Goal: Transaction & Acquisition: Download file/media

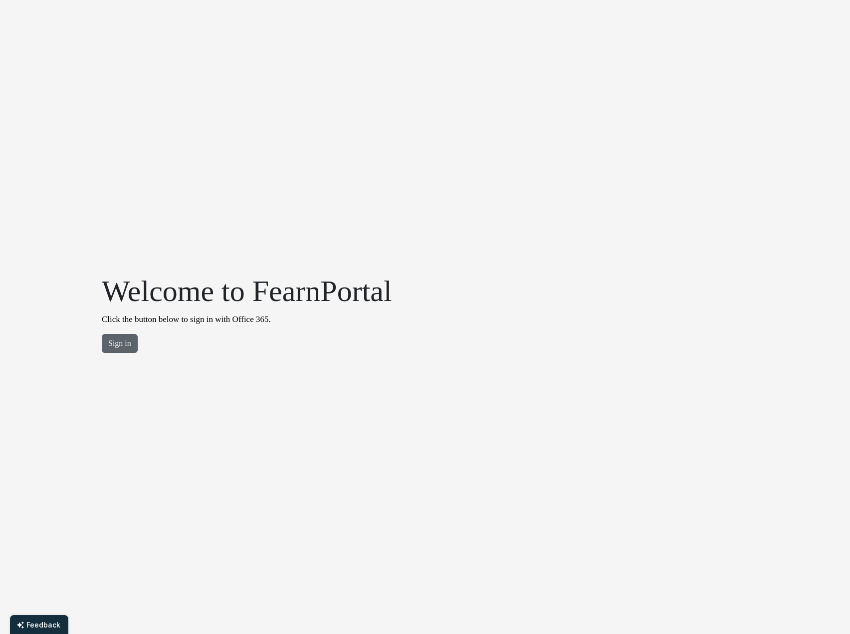
click at [118, 351] on button "Sign in" at bounding box center [120, 343] width 36 height 19
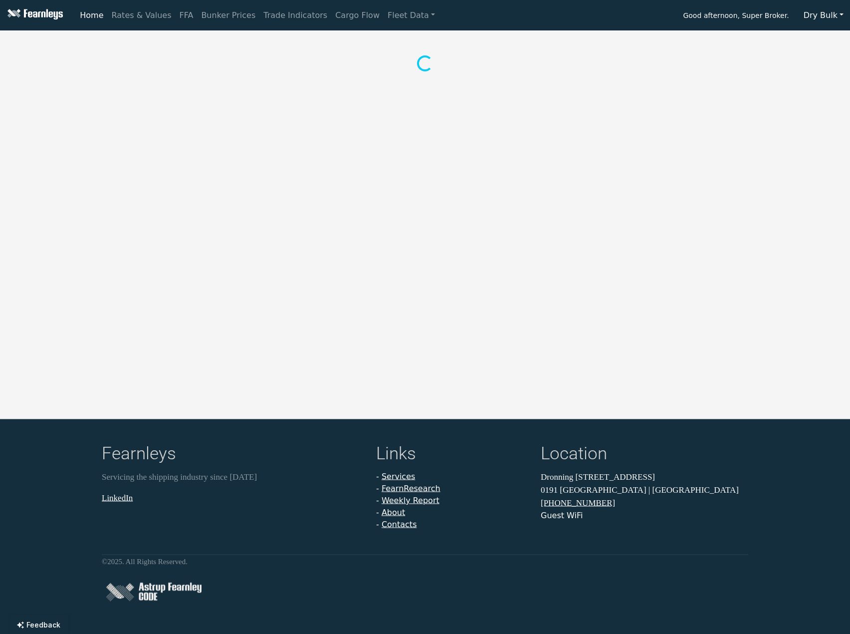
click at [811, 12] on button "Dry Bulk" at bounding box center [823, 15] width 53 height 19
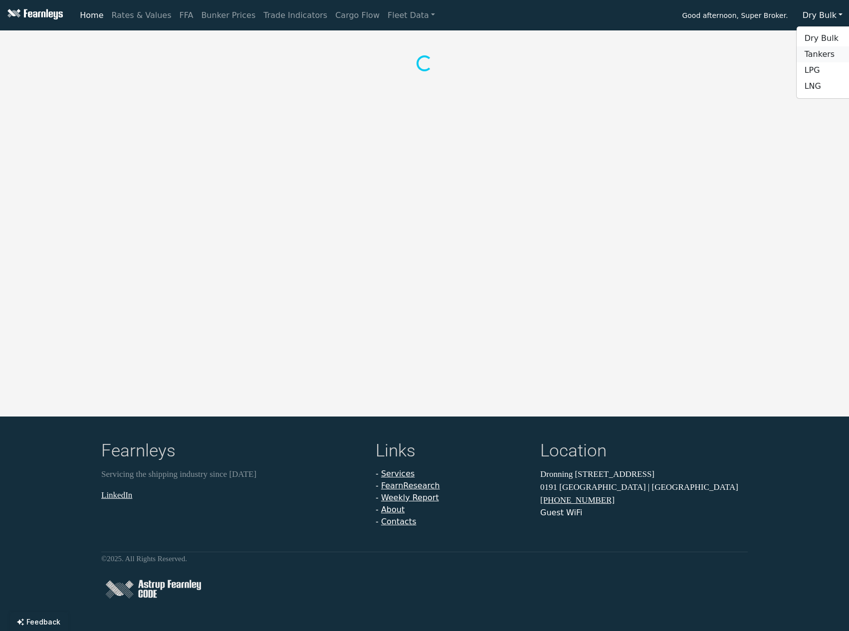
click at [826, 54] on link "Tankers" at bounding box center [836, 54] width 79 height 16
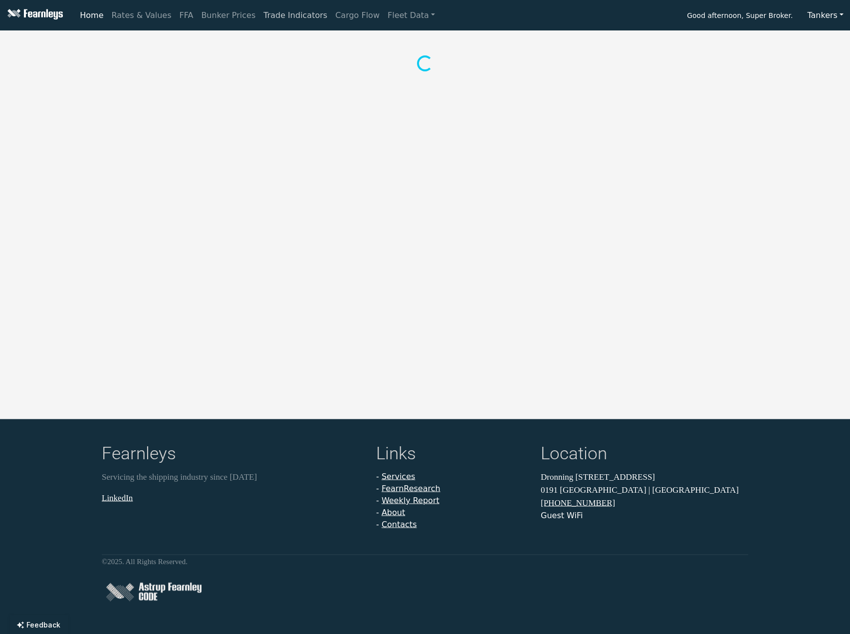
click at [267, 15] on link "Trade Indicators" at bounding box center [295, 15] width 72 height 20
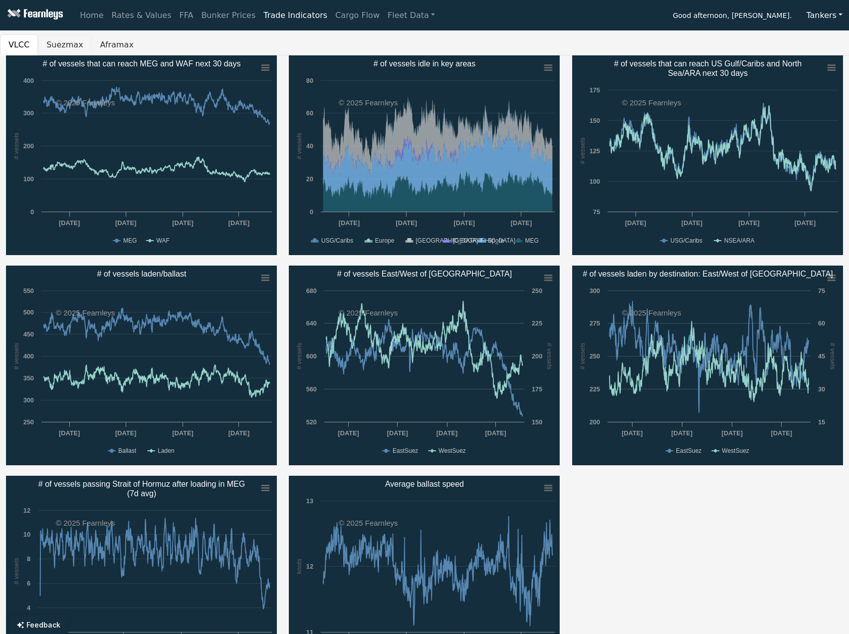
click at [63, 42] on button "Suezmax" at bounding box center [64, 44] width 53 height 21
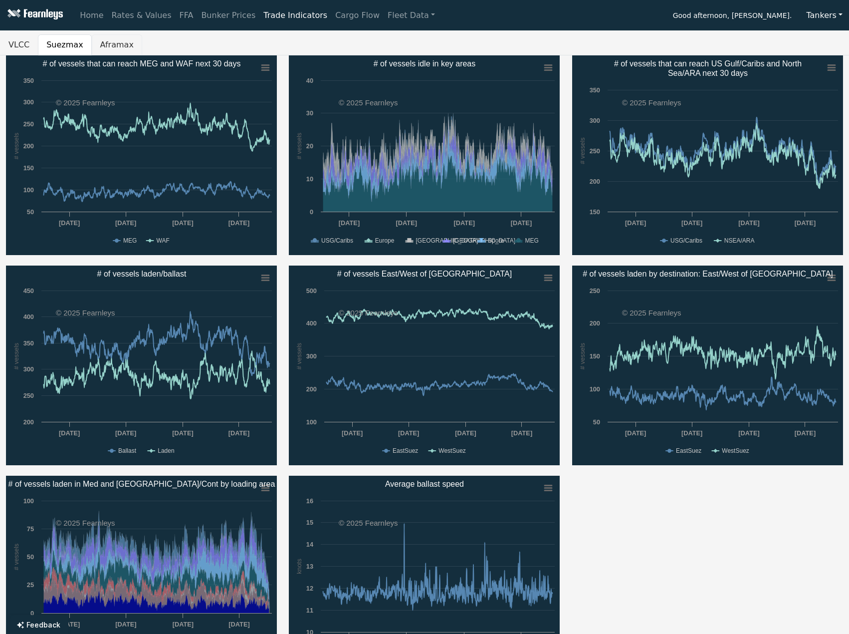
click at [109, 42] on button "Aframax" at bounding box center [117, 44] width 50 height 21
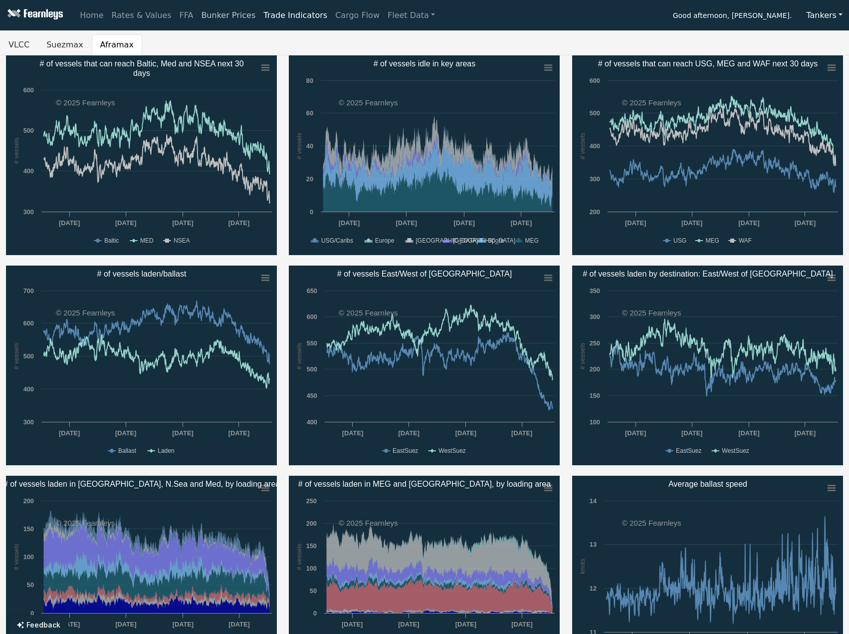
click at [219, 16] on link "Bunker Prices" at bounding box center [228, 15] width 62 height 20
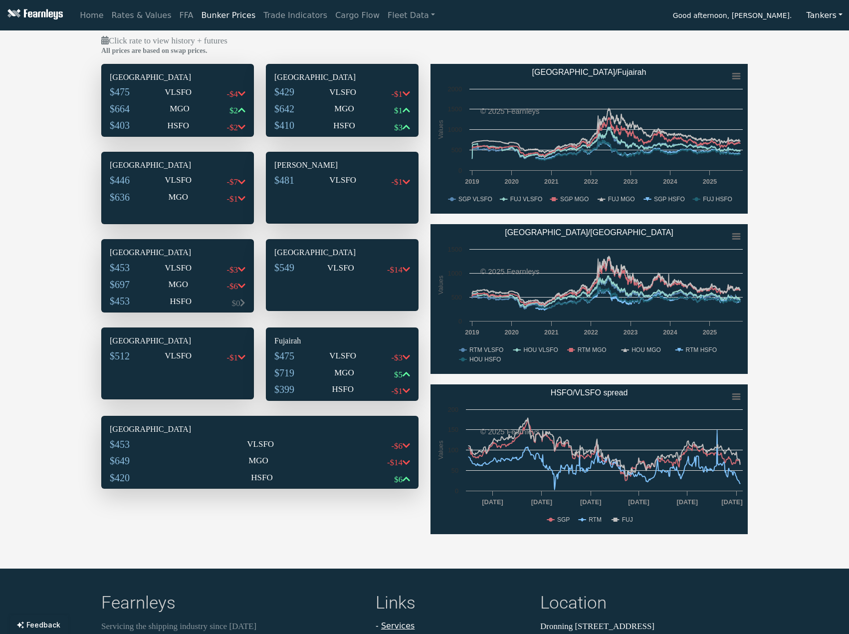
click at [182, 102] on div "$475 VLSFO -$4" at bounding box center [178, 94] width 136 height 17
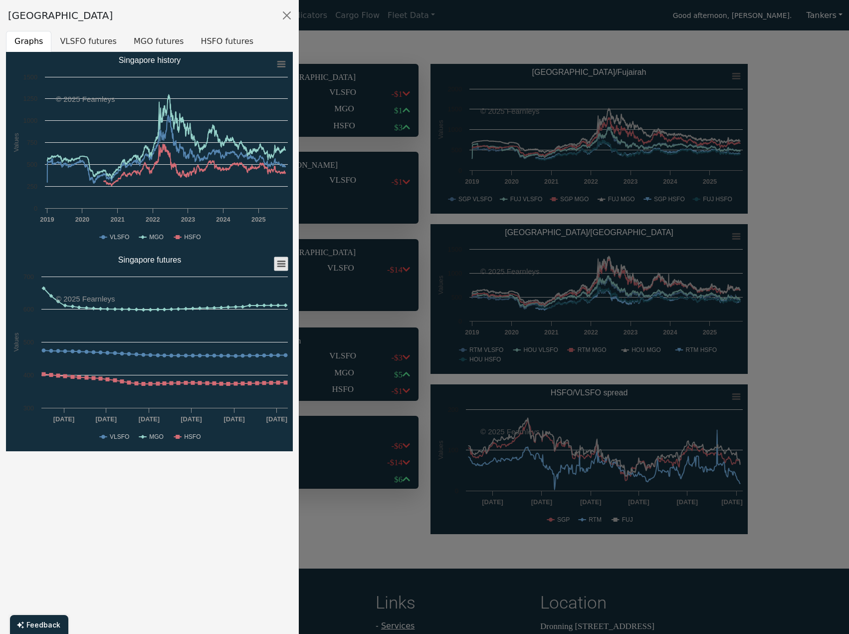
click at [281, 263] on icon "Singapore futures" at bounding box center [281, 263] width 7 height 5
click at [251, 309] on li "Download XLS" at bounding box center [249, 312] width 69 height 14
click at [334, 50] on div at bounding box center [424, 317] width 849 height 634
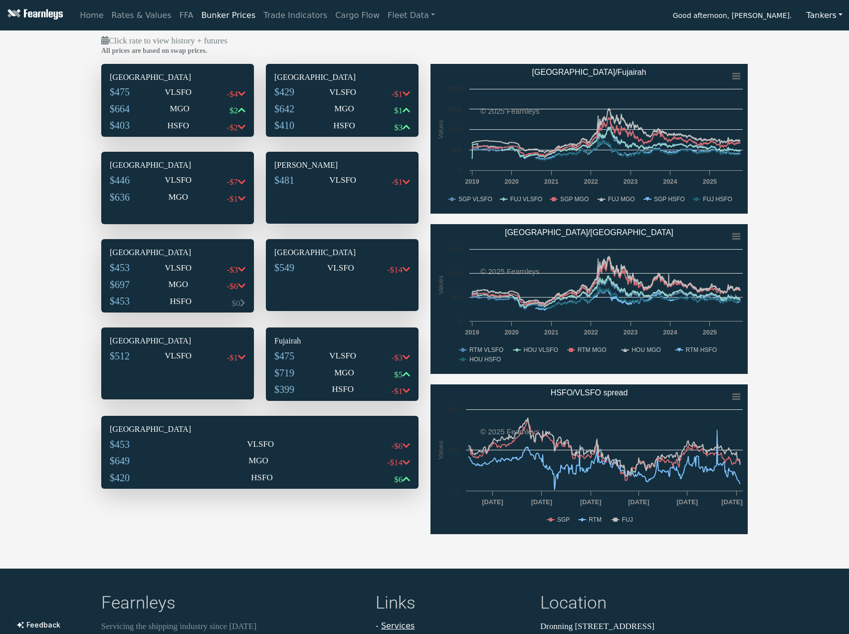
click at [314, 97] on div "$429 VLSFO -$1" at bounding box center [342, 94] width 136 height 17
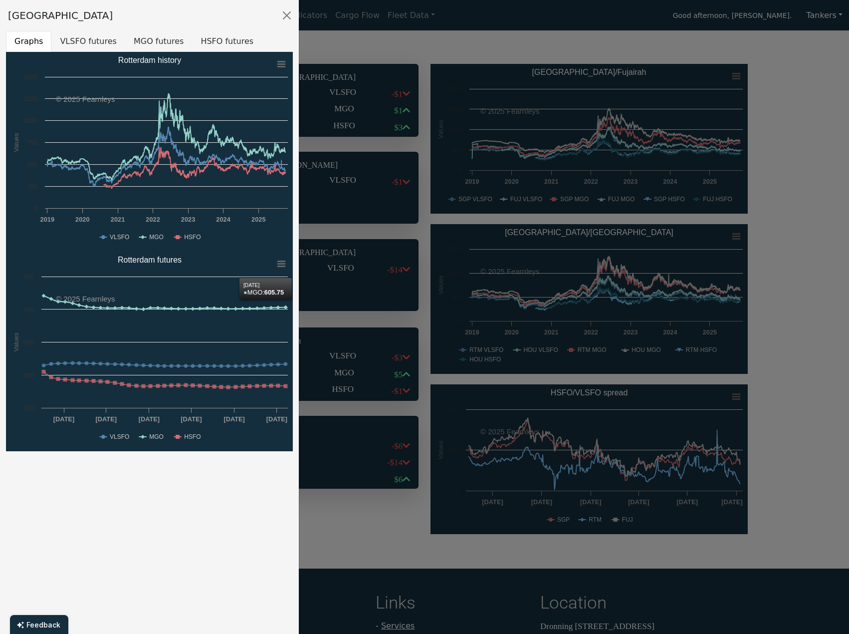
click at [281, 256] on rect "Rotterdam futures" at bounding box center [149, 351] width 287 height 200
click at [281, 262] on icon "Rotterdam futures" at bounding box center [281, 263] width 7 height 5
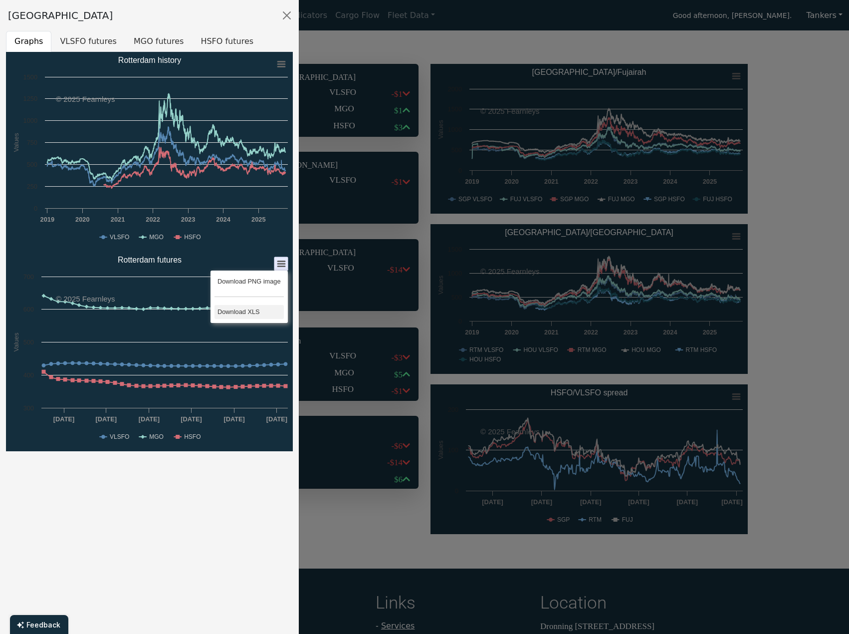
click at [254, 308] on li "Download XLS" at bounding box center [249, 312] width 69 height 14
click at [777, 154] on div at bounding box center [424, 317] width 849 height 634
